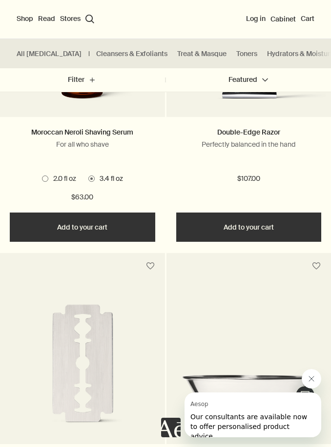
scroll to position [447, 0]
click at [88, 20] on button "search Search" at bounding box center [89, 19] width 9 height 9
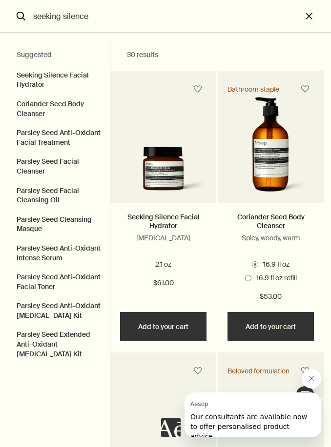
type input "seeking silence"
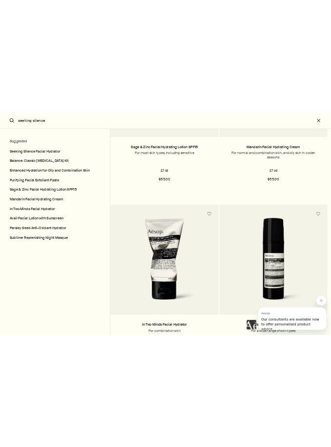
scroll to position [224, 0]
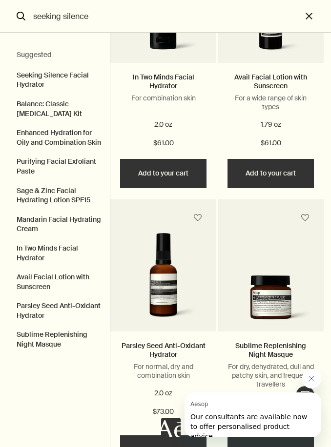
click at [223, 126] on div "Avail Facial Lotion with Sunscreen For a wide range of skin types 1.79 oz $61.00" at bounding box center [271, 111] width 106 height 96
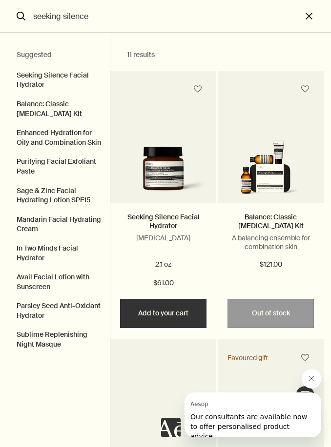
scroll to position [0, 0]
click at [304, 20] on button "close" at bounding box center [316, 16] width 29 height 33
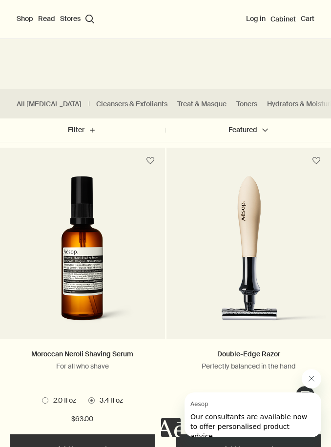
click at [90, 21] on button "search Search" at bounding box center [89, 19] width 9 height 9
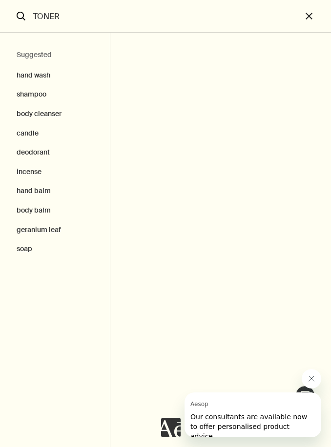
type input "TONER"
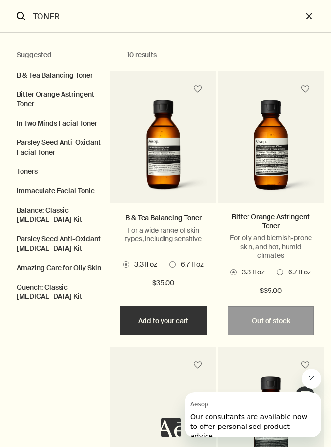
click at [174, 268] on span "Search" at bounding box center [172, 265] width 6 height 6
click at [169, 266] on input "6.7 fl oz" at bounding box center [169, 263] width 0 height 6
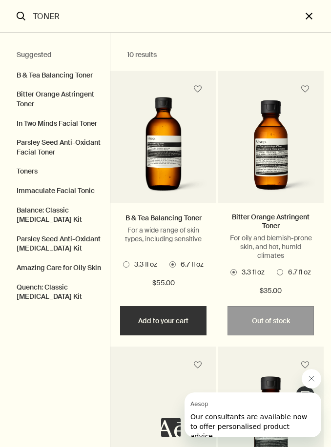
click at [309, 17] on button "close" at bounding box center [316, 16] width 29 height 33
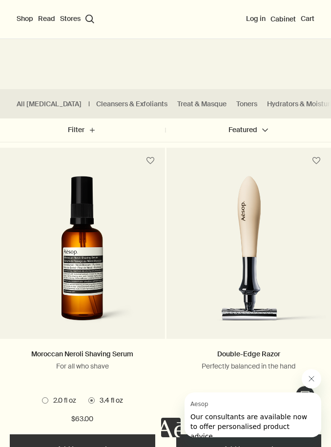
click at [86, 14] on div "Shop New & Notable [MEDICAL_DATA] Hand & Body Home Hair Fragrance Kits & Travel…" at bounding box center [165, 19] width 331 height 39
click at [87, 18] on button "search Search" at bounding box center [89, 19] width 9 height 9
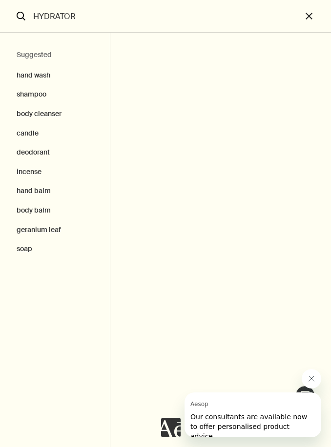
type input "HYDRATOR"
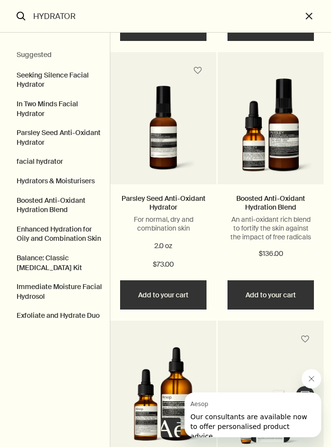
scroll to position [308, 0]
